Goal: Find specific fact: Find specific fact

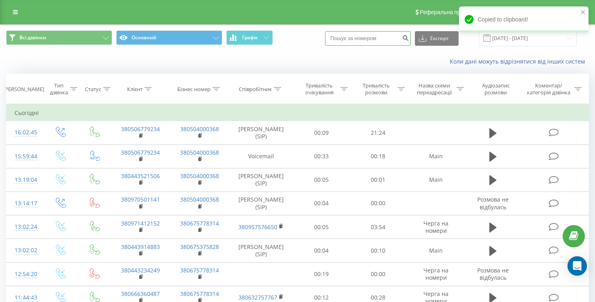
click at [385, 36] on input at bounding box center [368, 38] width 86 height 15
paste input "380632234145"
type input "380632234145"
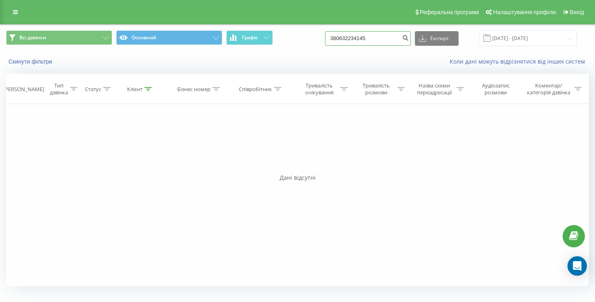
click at [386, 38] on input "380632234145" at bounding box center [368, 38] width 86 height 15
paste input "985654644"
type input "380985654644"
